Goal: Task Accomplishment & Management: Manage account settings

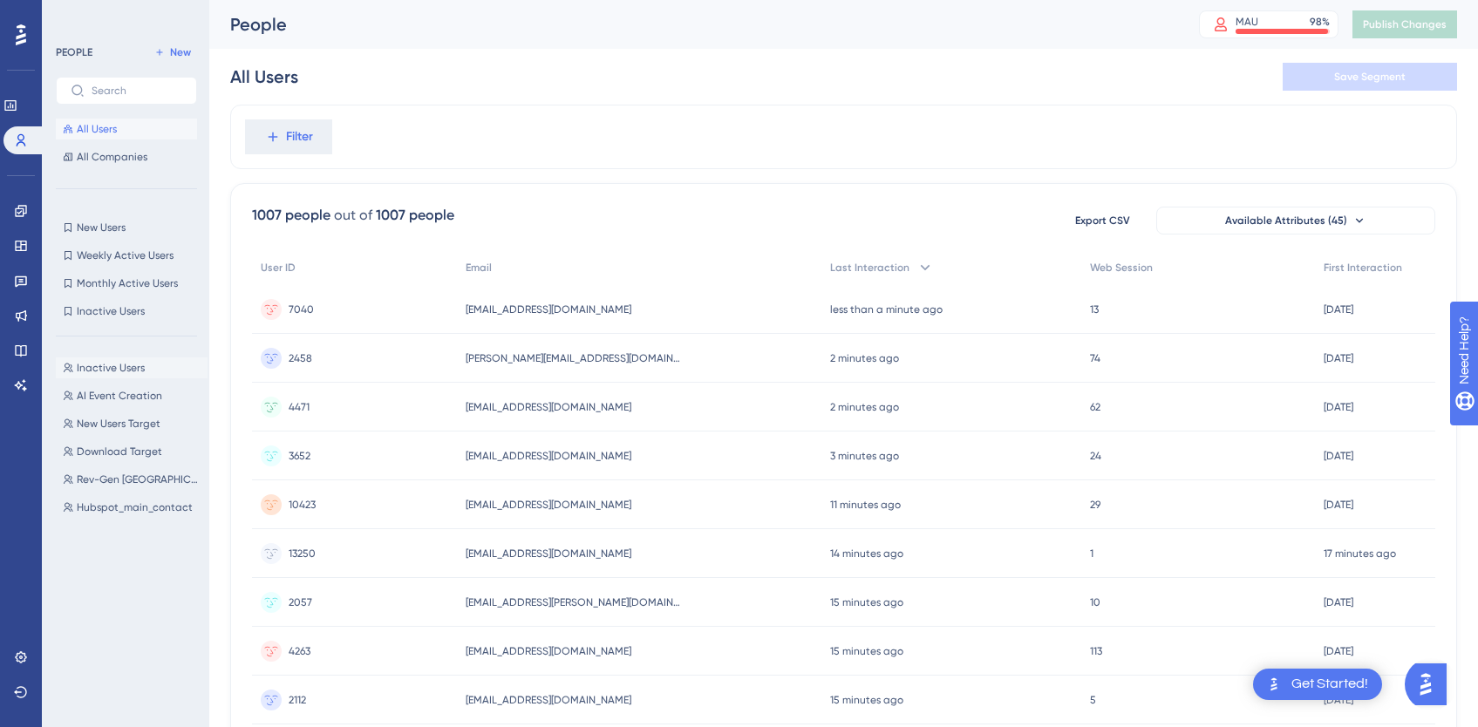
click at [131, 370] on span "Inactive Users" at bounding box center [111, 368] width 68 height 14
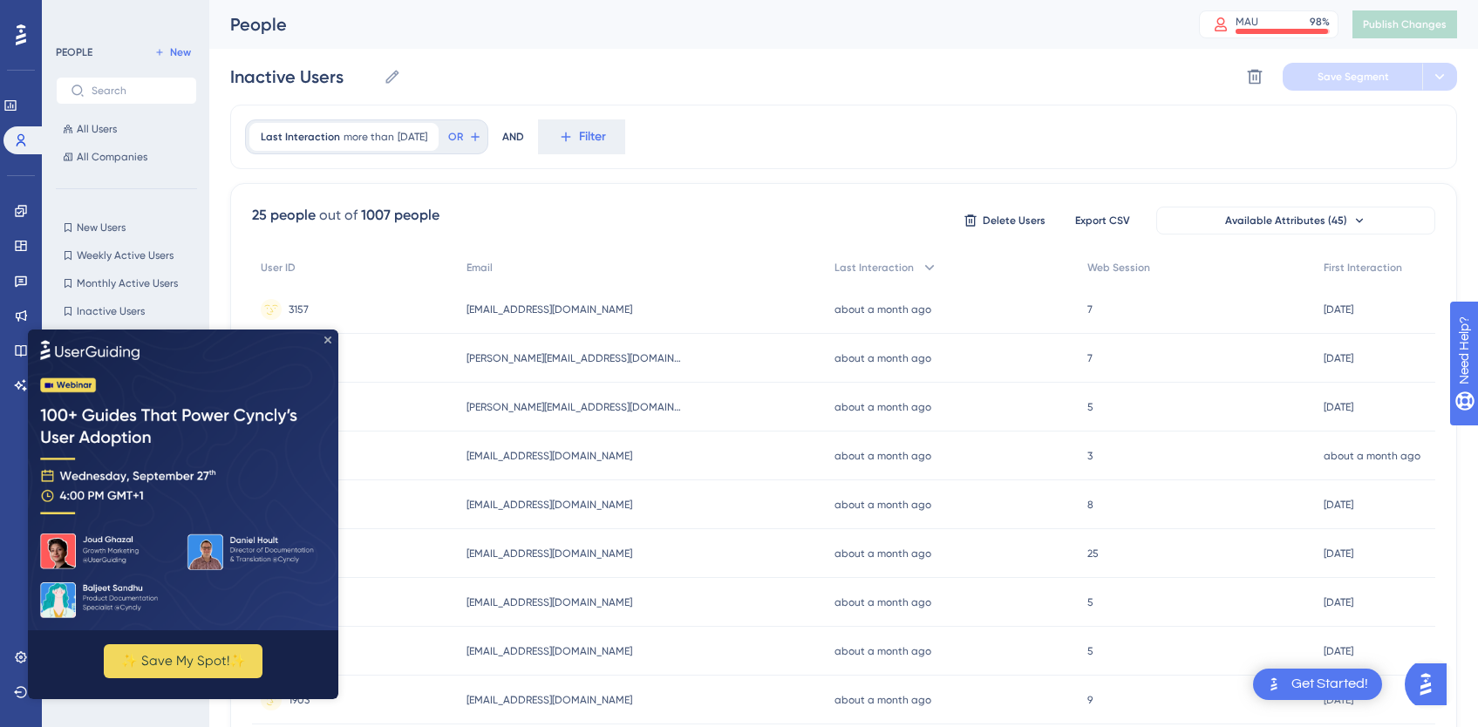
click at [326, 339] on icon "Close Preview" at bounding box center [327, 339] width 7 height 7
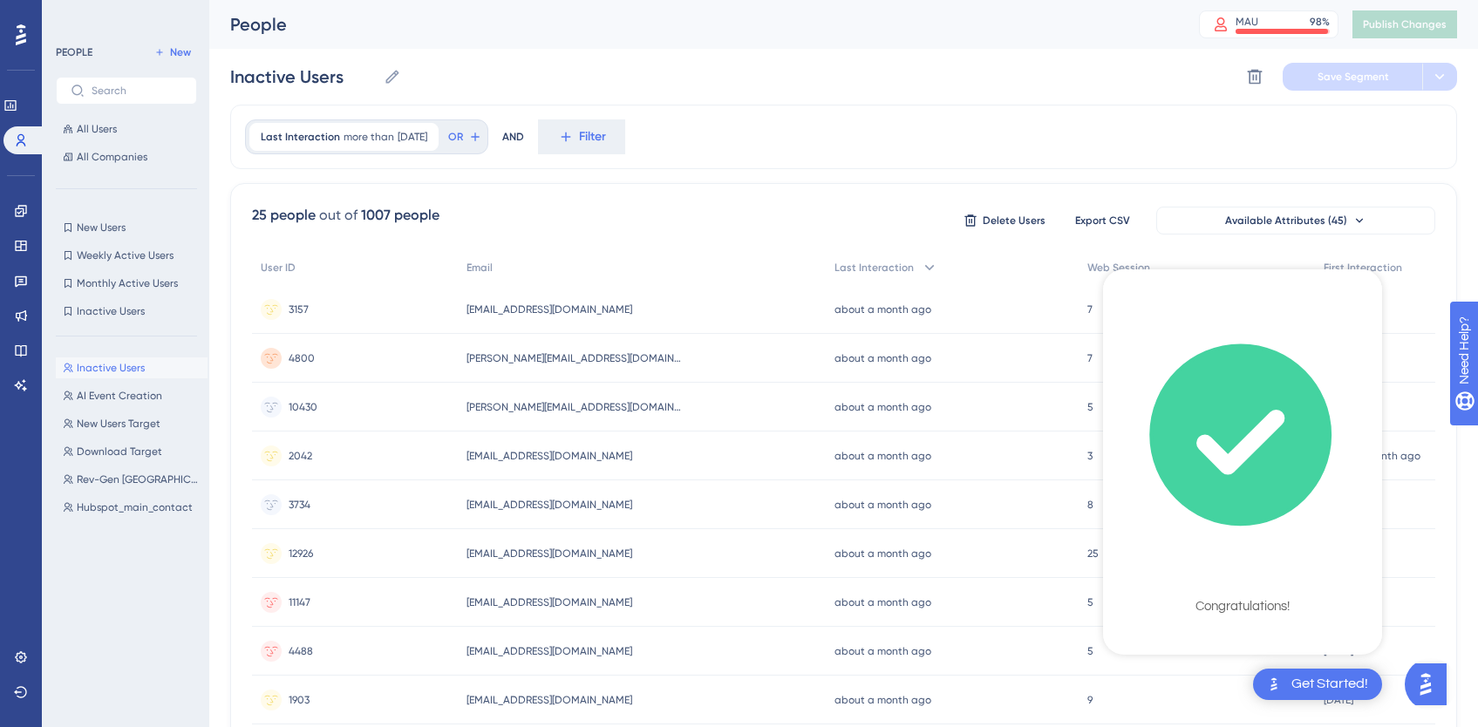
click at [996, 216] on span "Delete Users" at bounding box center [1013, 221] width 63 height 14
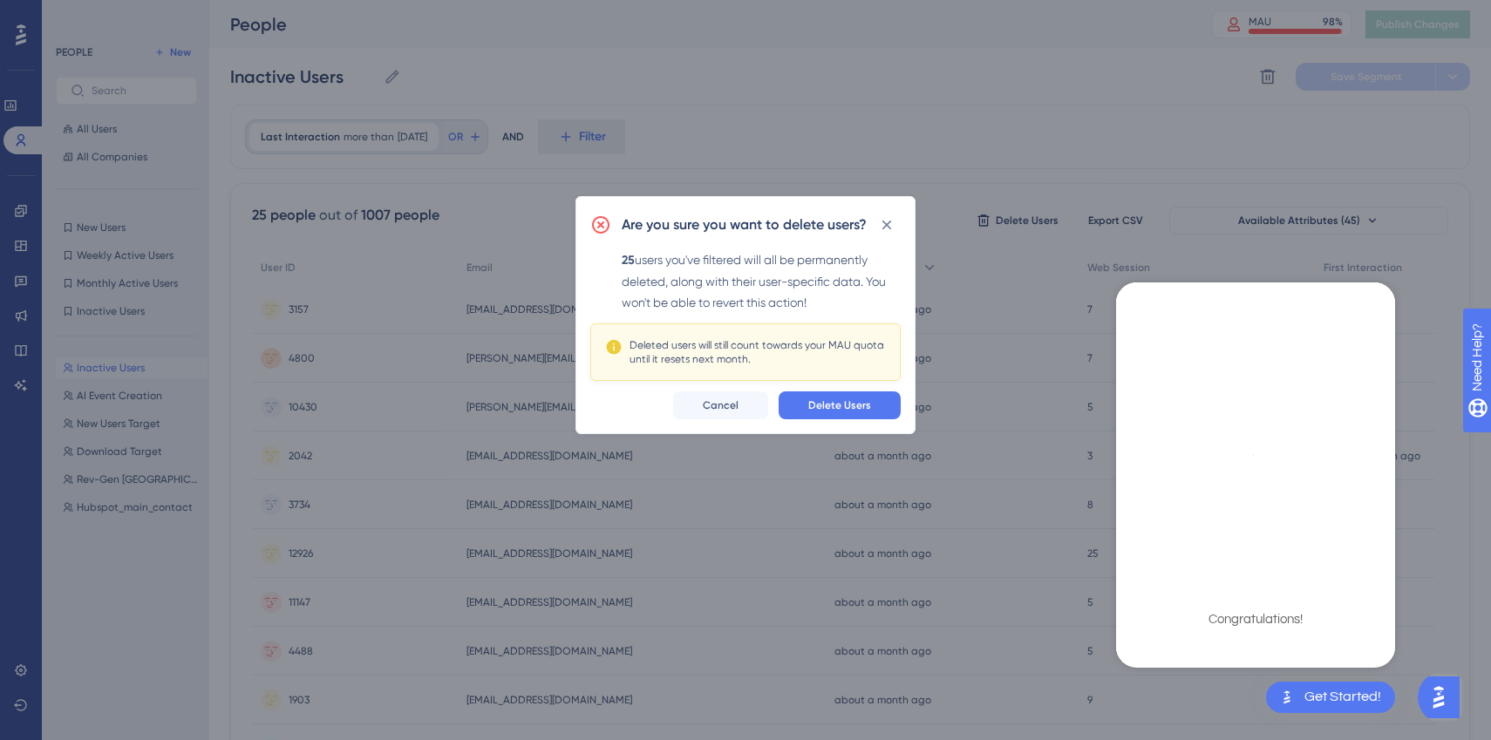
click at [863, 421] on div "Are you sure you want to delete users? 25 users you've filtered will all be per…" at bounding box center [745, 315] width 340 height 238
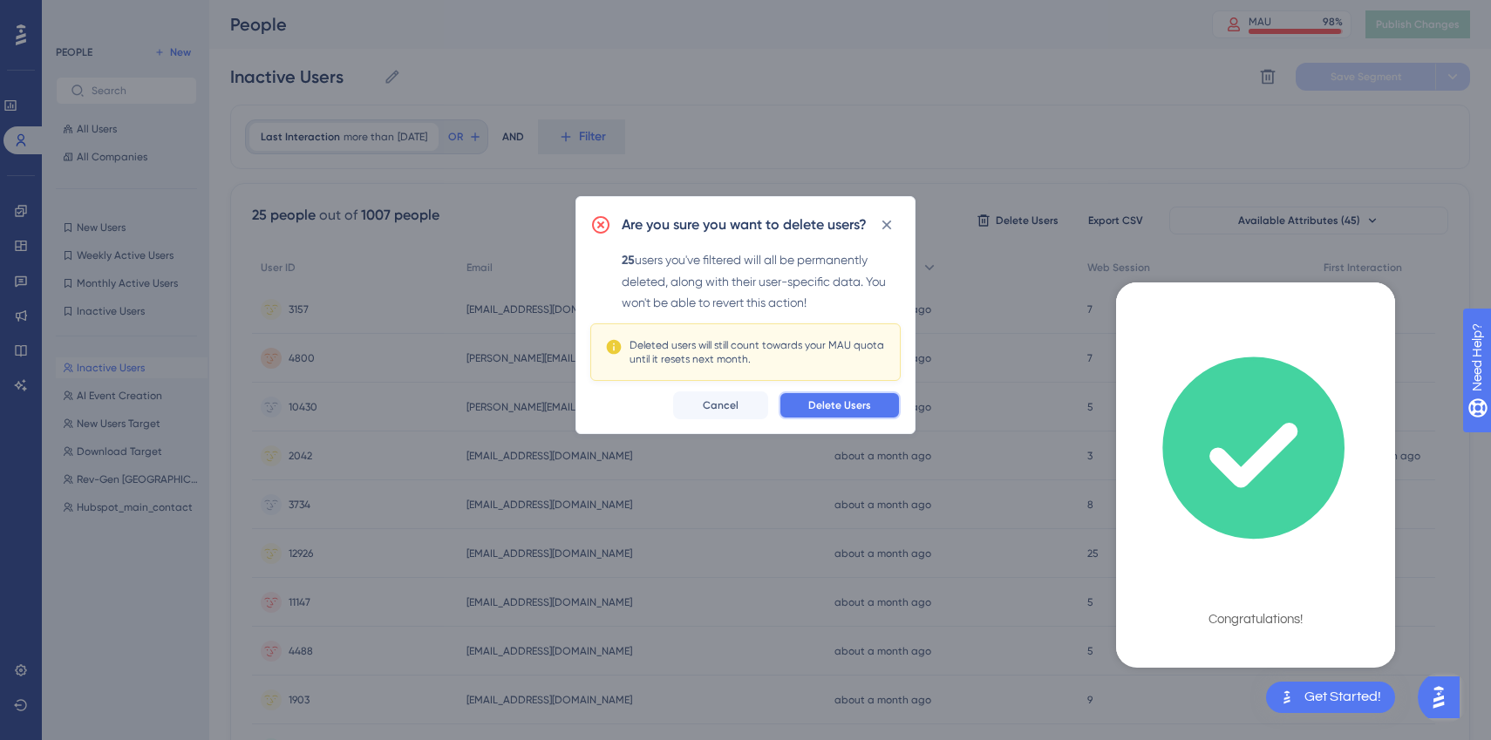
click at [866, 406] on span "Delete Users" at bounding box center [839, 405] width 63 height 14
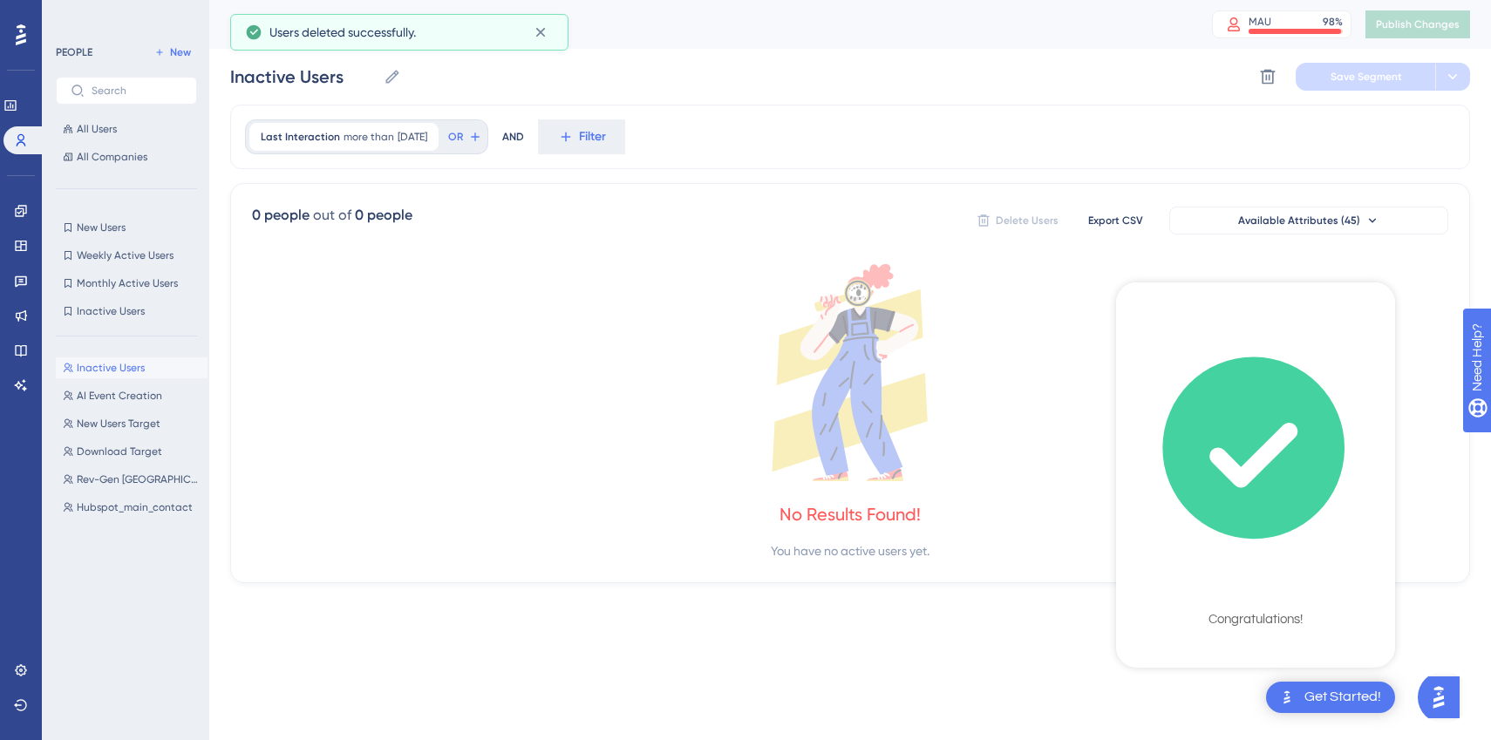
click at [1451, 710] on img "Open AI Assistant Launcher" at bounding box center [1438, 697] width 31 height 31
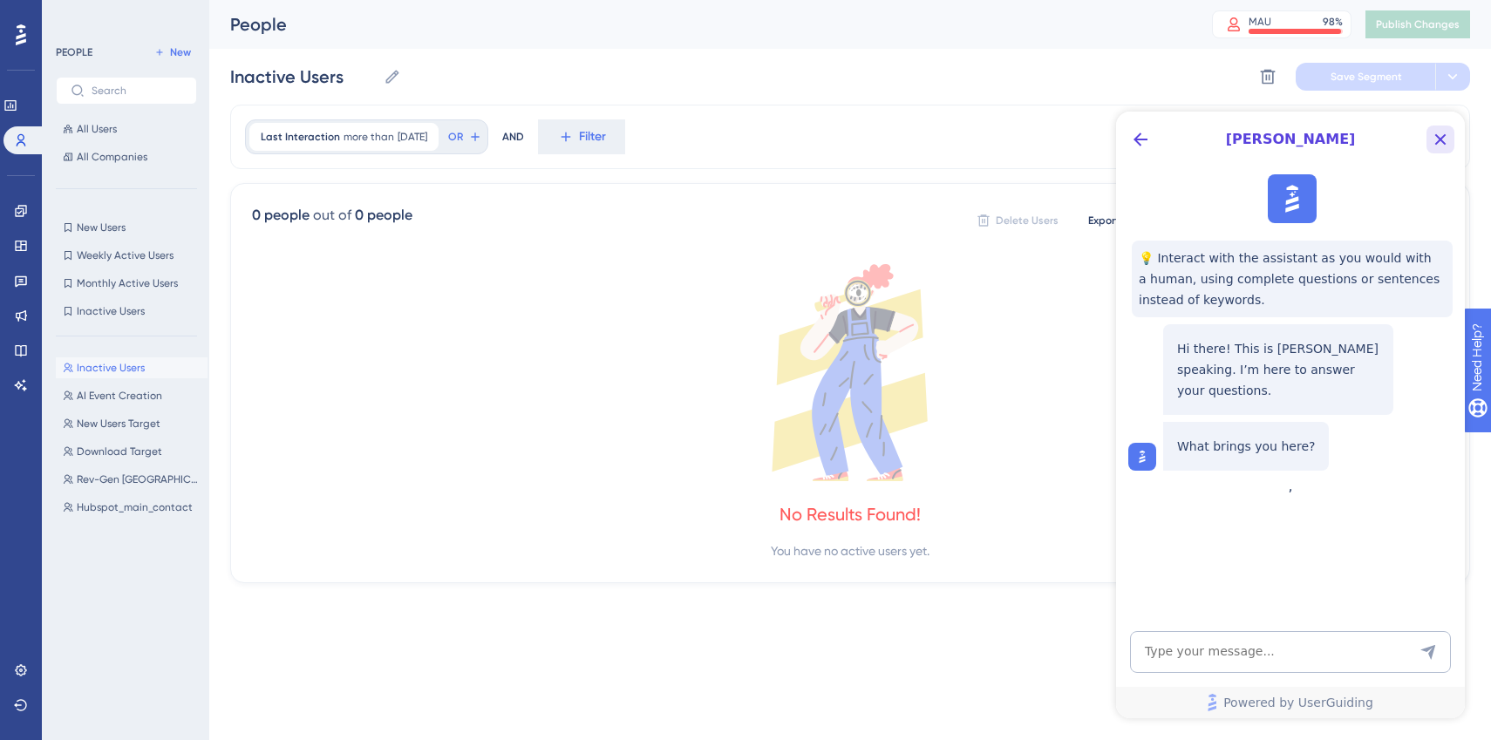
click at [1437, 145] on icon "Close Button" at bounding box center [1440, 139] width 21 height 21
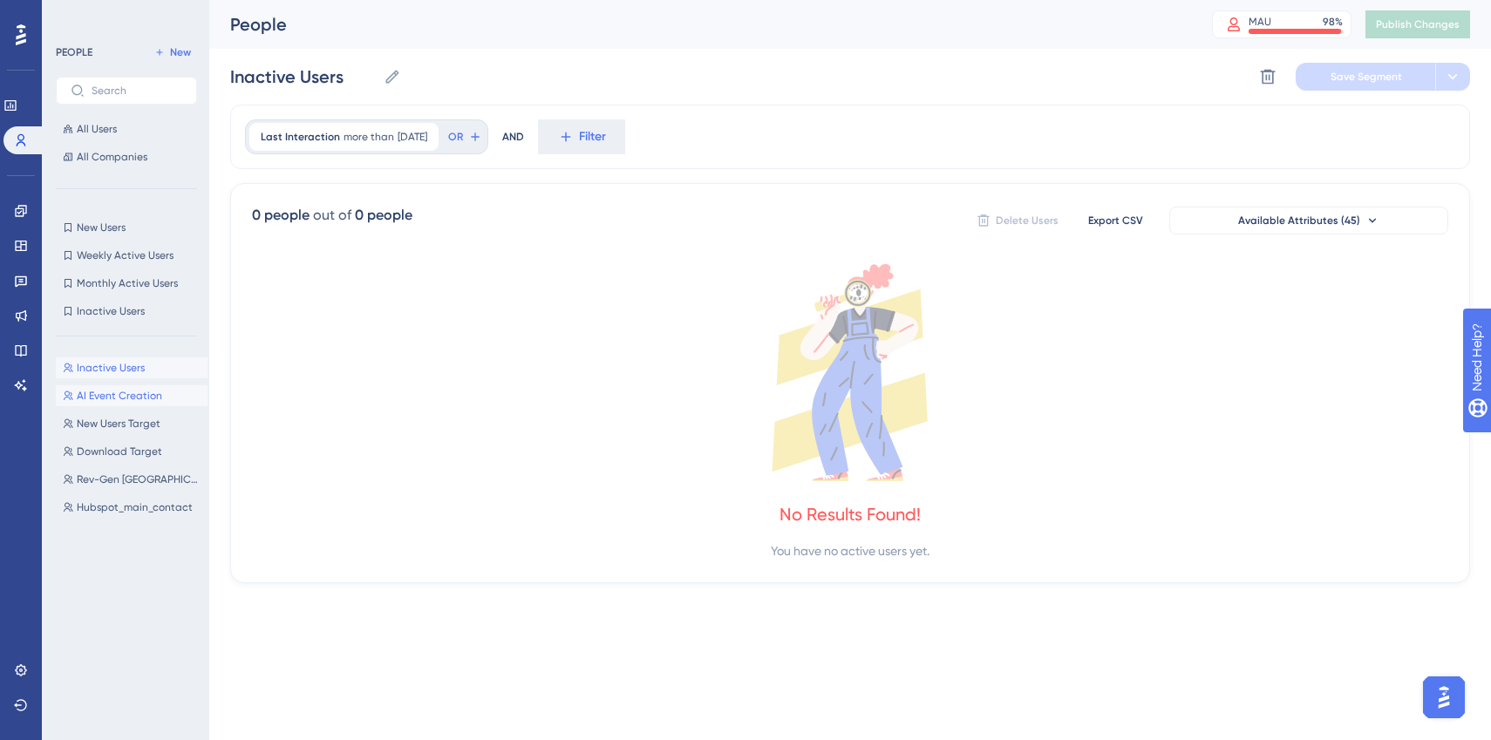
click at [132, 402] on span "AI Event Creation" at bounding box center [119, 396] width 85 height 14
type input "AI Event Creation"
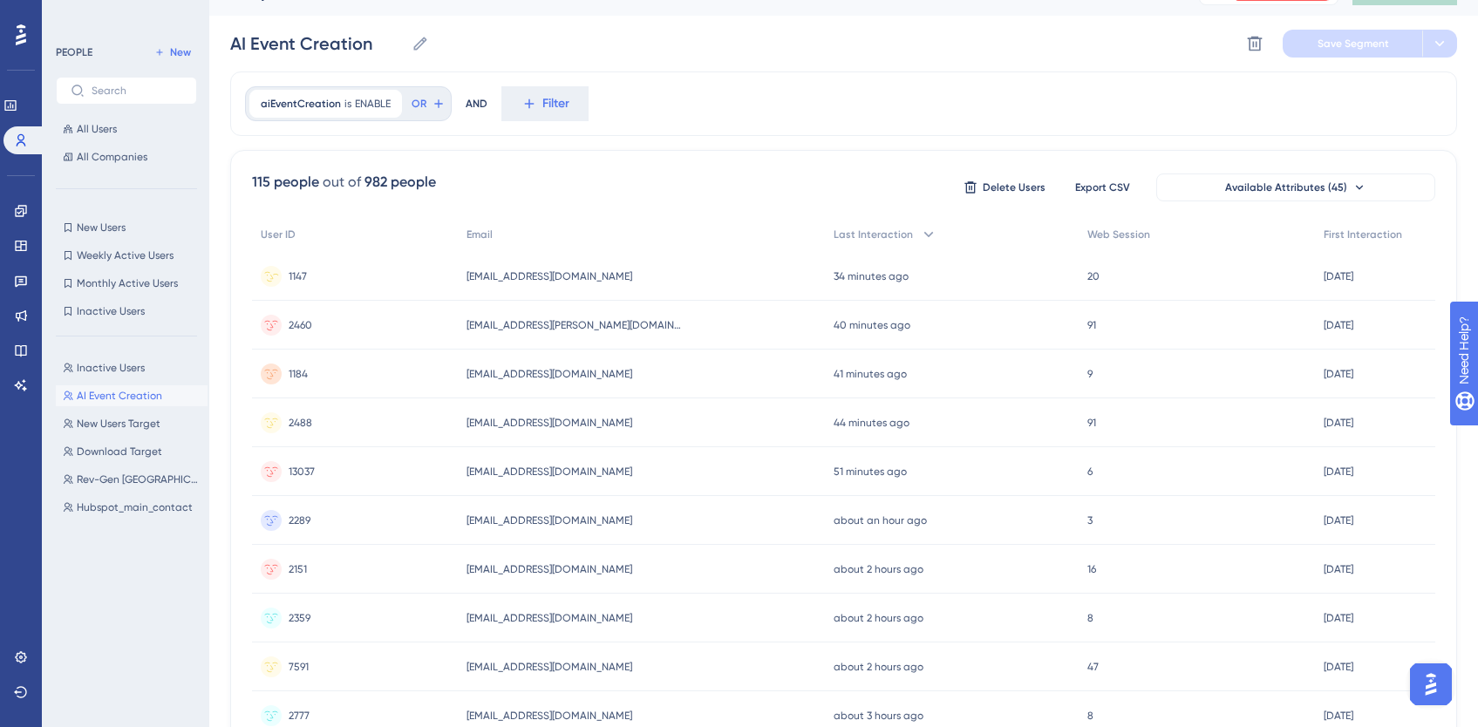
scroll to position [78, 0]
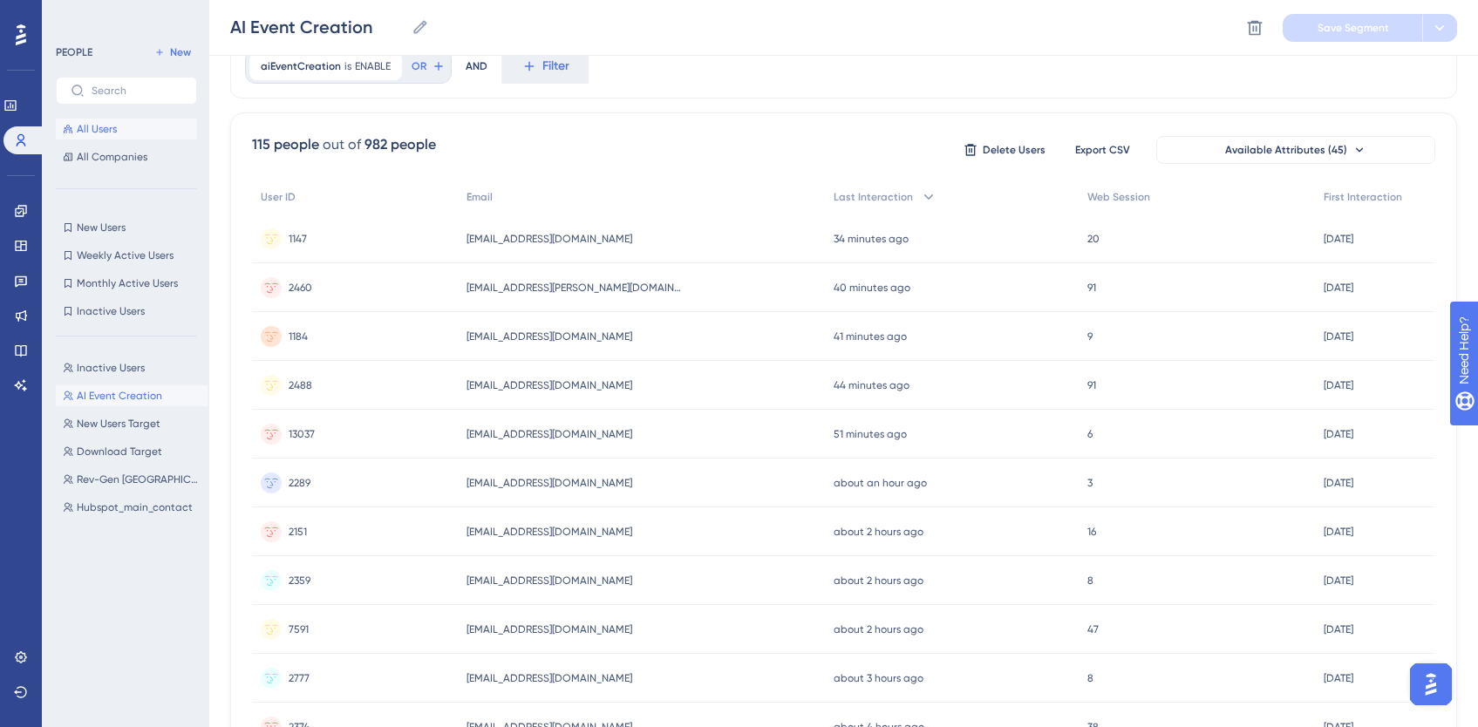
click at [105, 124] on span "All Users" at bounding box center [97, 129] width 40 height 14
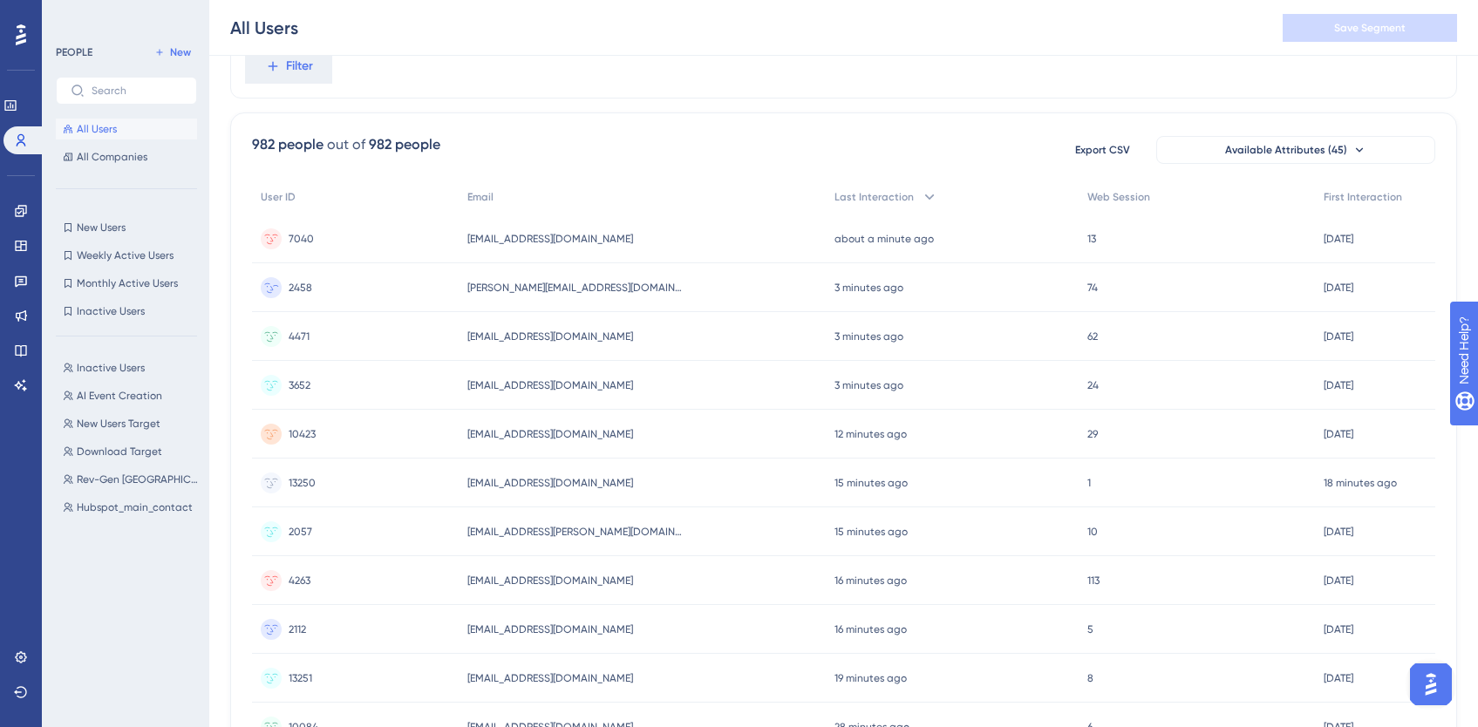
scroll to position [0, 0]
